Goal: Information Seeking & Learning: Learn about a topic

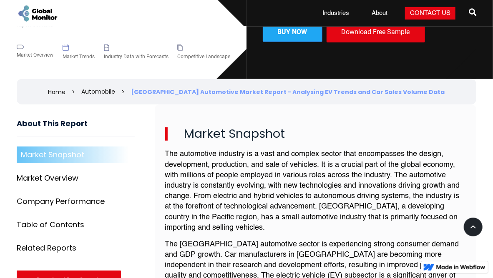
scroll to position [231, 0]
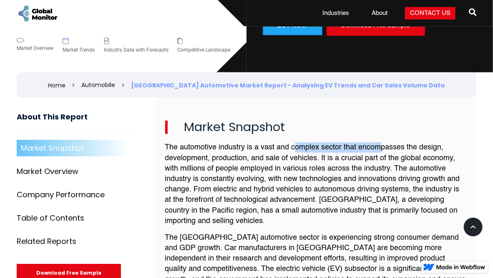
drag, startPoint x: 294, startPoint y: 146, endPoint x: 380, endPoint y: 146, distance: 85.4
click at [380, 146] on p "The automotive industry is a vast and complex sector that encompasses the desig…" at bounding box center [315, 185] width 300 height 84
click at [238, 182] on p "The automotive industry is a vast and complex sector that encompasses the desig…" at bounding box center [315, 185] width 300 height 84
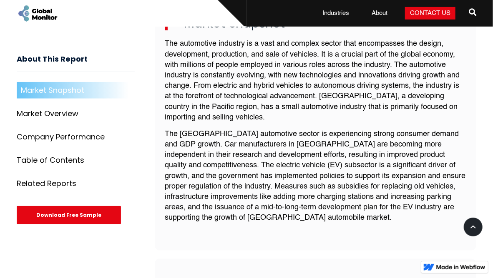
scroll to position [334, 0]
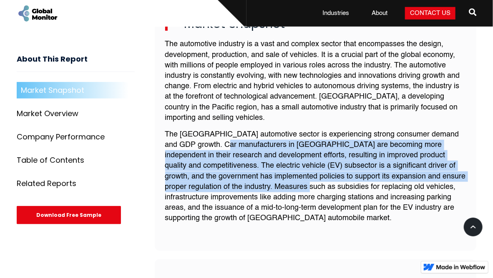
drag, startPoint x: 218, startPoint y: 146, endPoint x: 292, endPoint y: 183, distance: 82.2
click at [292, 183] on p "The Papua New Guinea automotive sector is experiencing strong consumer demand a…" at bounding box center [315, 177] width 300 height 95
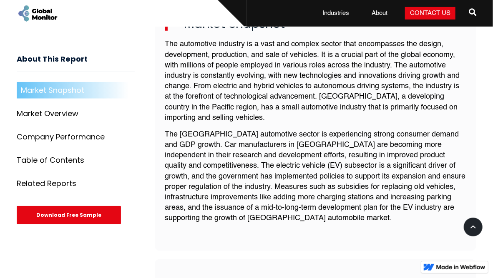
click at [375, 209] on p "The Papua New Guinea automotive sector is experiencing strong consumer demand a…" at bounding box center [315, 177] width 300 height 95
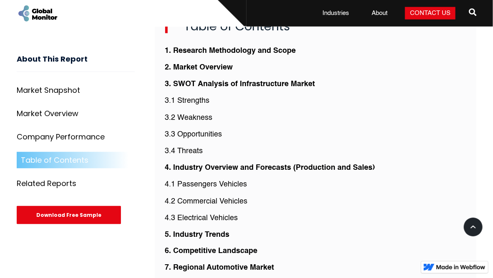
scroll to position [1939, 0]
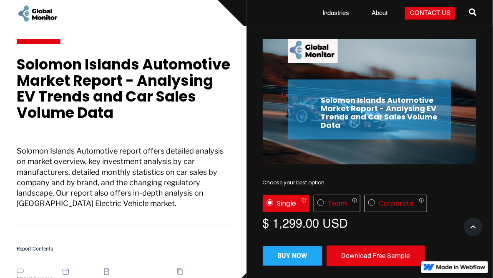
click at [99, 191] on p "Solomon Islands Automotive report offers detailed analysis on market overview, …" at bounding box center [123, 186] width 213 height 80
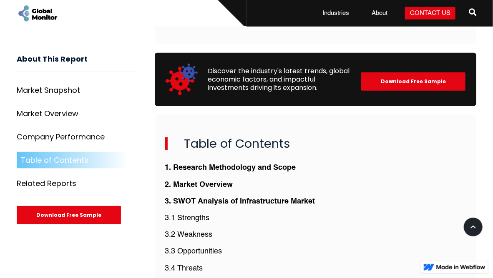
scroll to position [1920, 0]
